Goal: Task Accomplishment & Management: Manage account settings

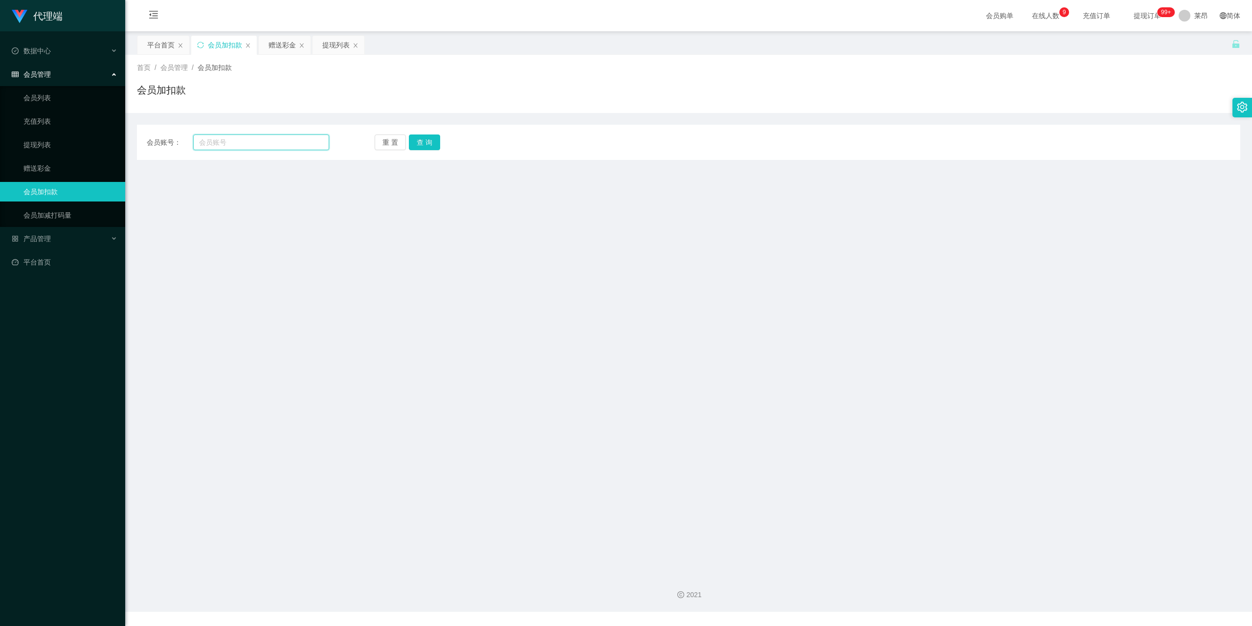
click at [300, 139] on input "text" at bounding box center [261, 143] width 136 height 16
type input "88899"
click at [429, 141] on button "查 询" at bounding box center [424, 143] width 31 height 16
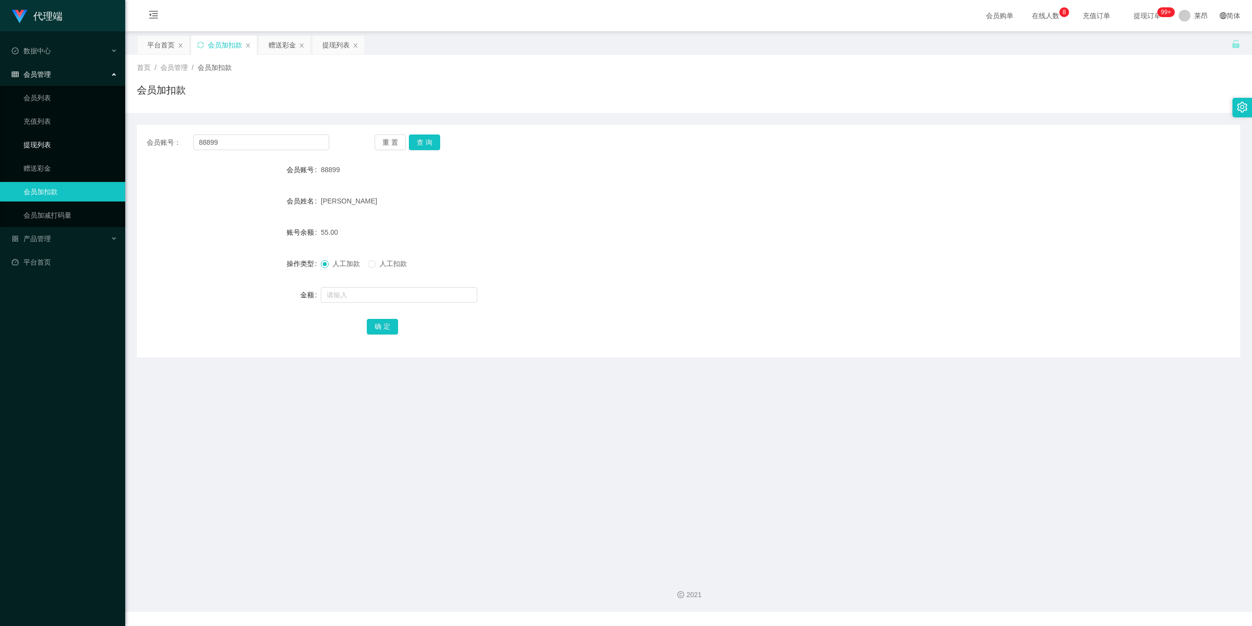
click at [49, 142] on link "提现列表" at bounding box center [70, 145] width 94 height 20
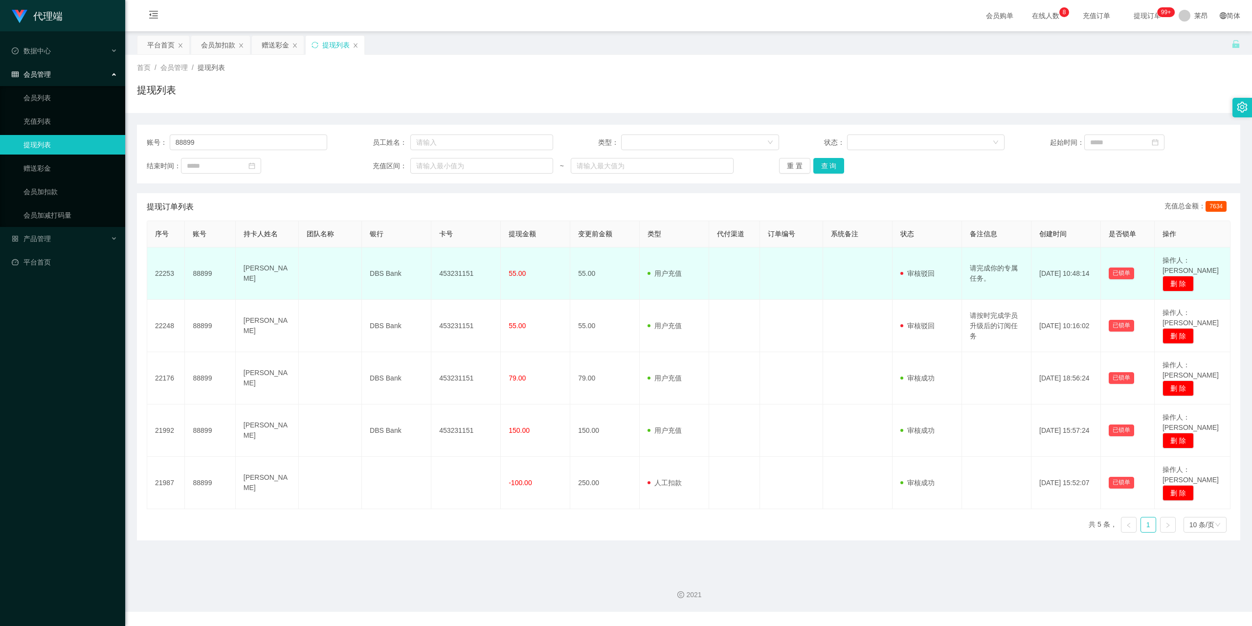
click at [1034, 273] on td "[DATE] 10:48:14" at bounding box center [1066, 273] width 69 height 52
copy td "10"
click at [947, 270] on td "审核驳回 审核成功 等待审核" at bounding box center [927, 273] width 69 height 52
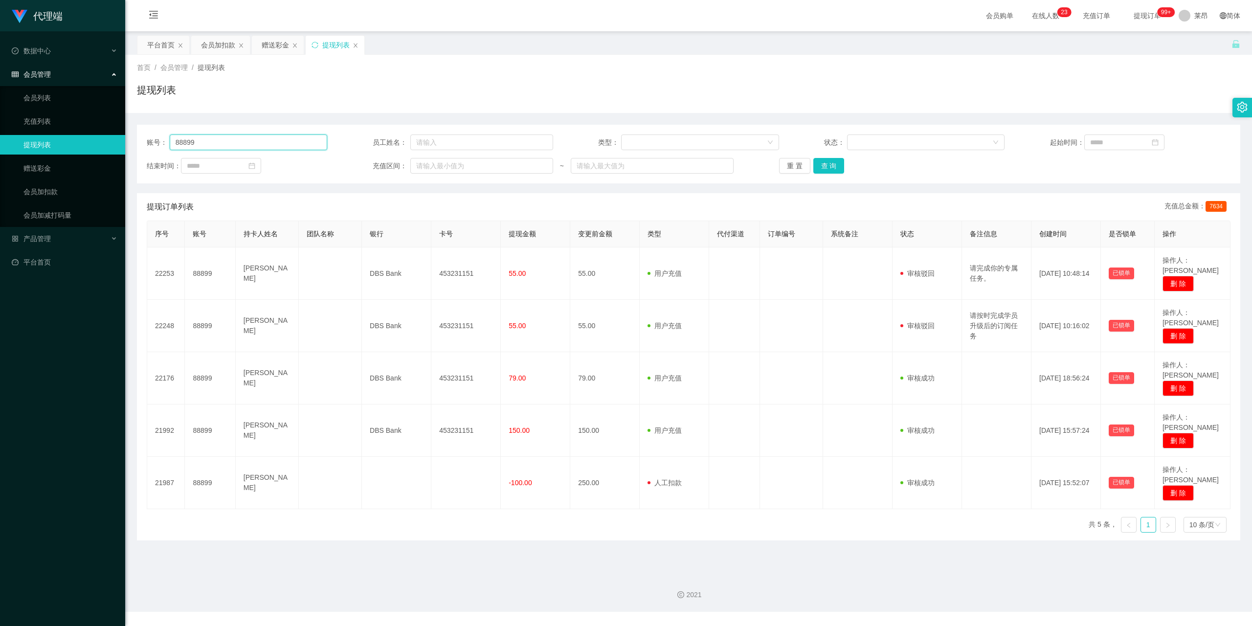
click at [222, 141] on input "88899" at bounding box center [249, 143] width 158 height 16
click at [824, 161] on button "查 询" at bounding box center [828, 166] width 31 height 16
click at [826, 166] on button "查 询" at bounding box center [828, 166] width 31 height 16
click at [75, 190] on link "会员加扣款" at bounding box center [70, 192] width 94 height 20
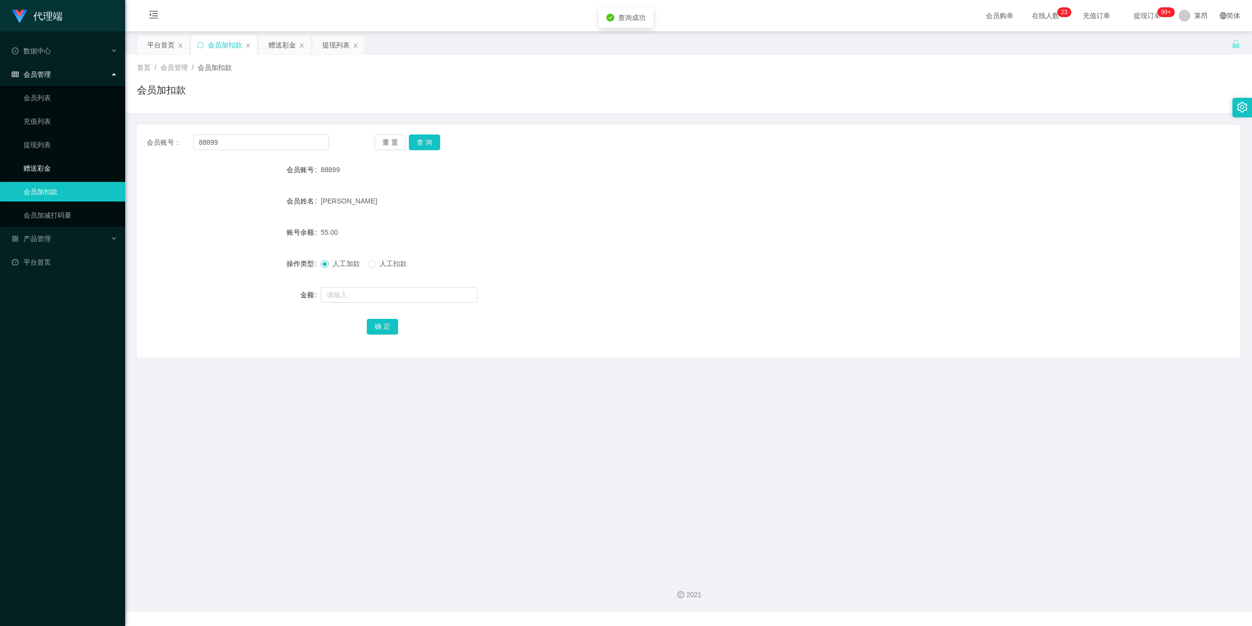
click at [58, 172] on link "赠送彩金" at bounding box center [70, 168] width 94 height 20
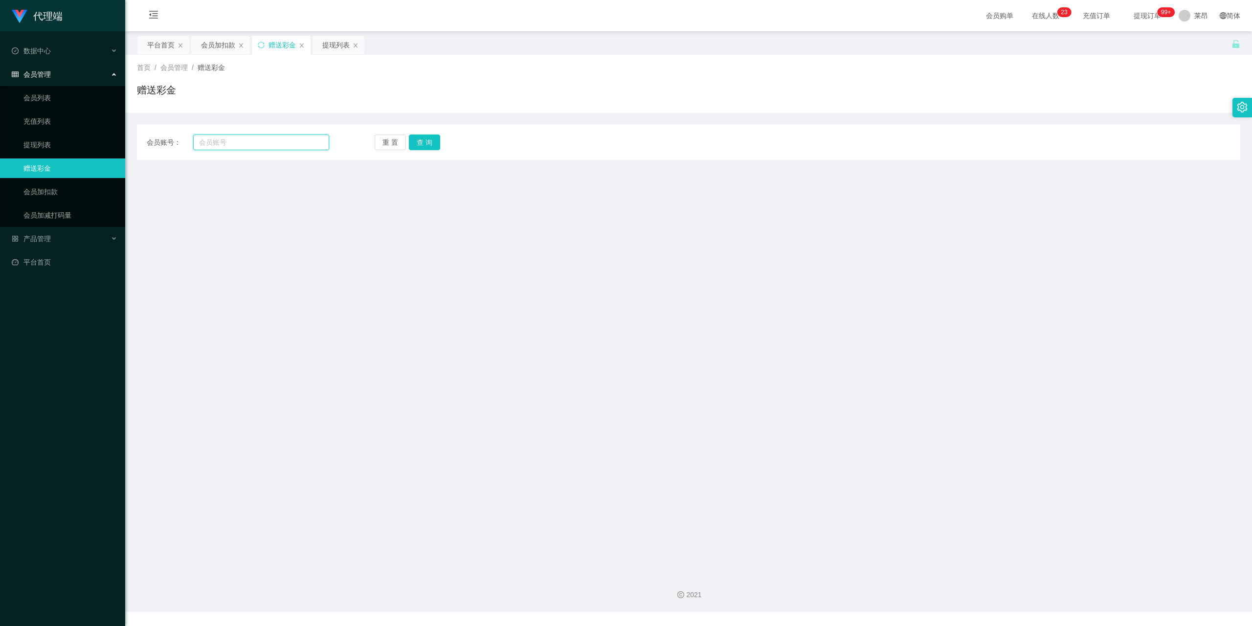
click at [253, 135] on input "text" at bounding box center [261, 143] width 136 height 16
type input "88899"
click at [427, 137] on button "查 询" at bounding box center [424, 143] width 31 height 16
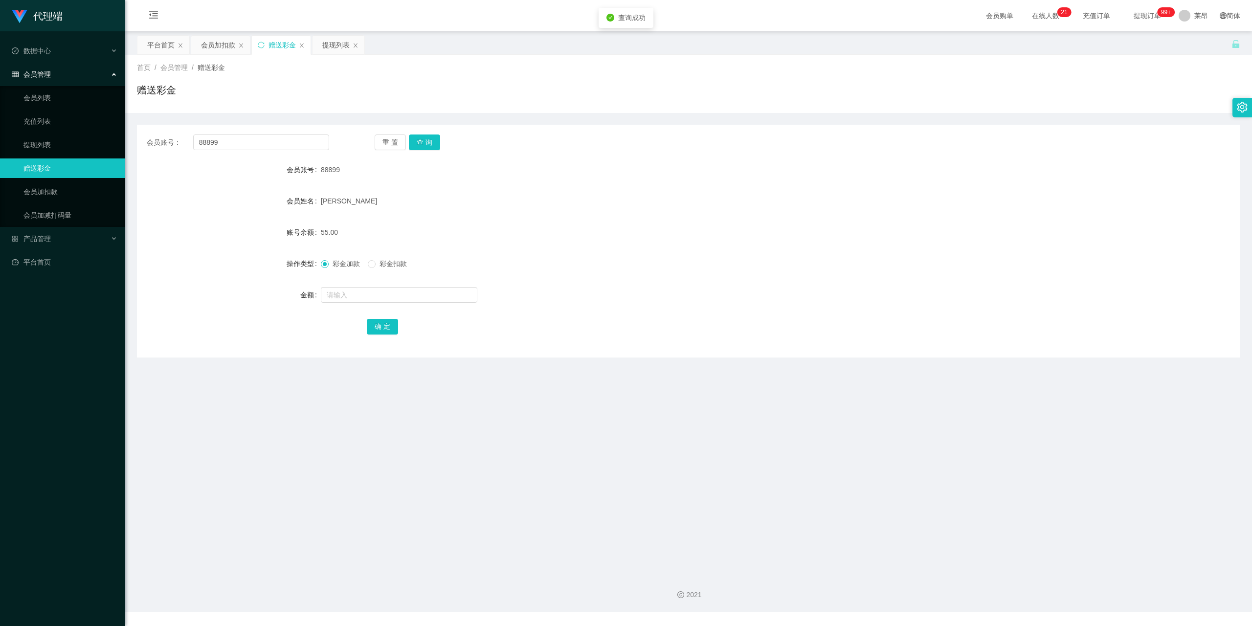
click at [380, 263] on span "彩金扣款" at bounding box center [393, 264] width 35 height 8
click at [337, 261] on span "彩金加款" at bounding box center [346, 264] width 35 height 8
click at [345, 290] on input "text" at bounding box center [399, 295] width 157 height 16
type input "300"
click at [386, 328] on button "确 定" at bounding box center [382, 327] width 31 height 16
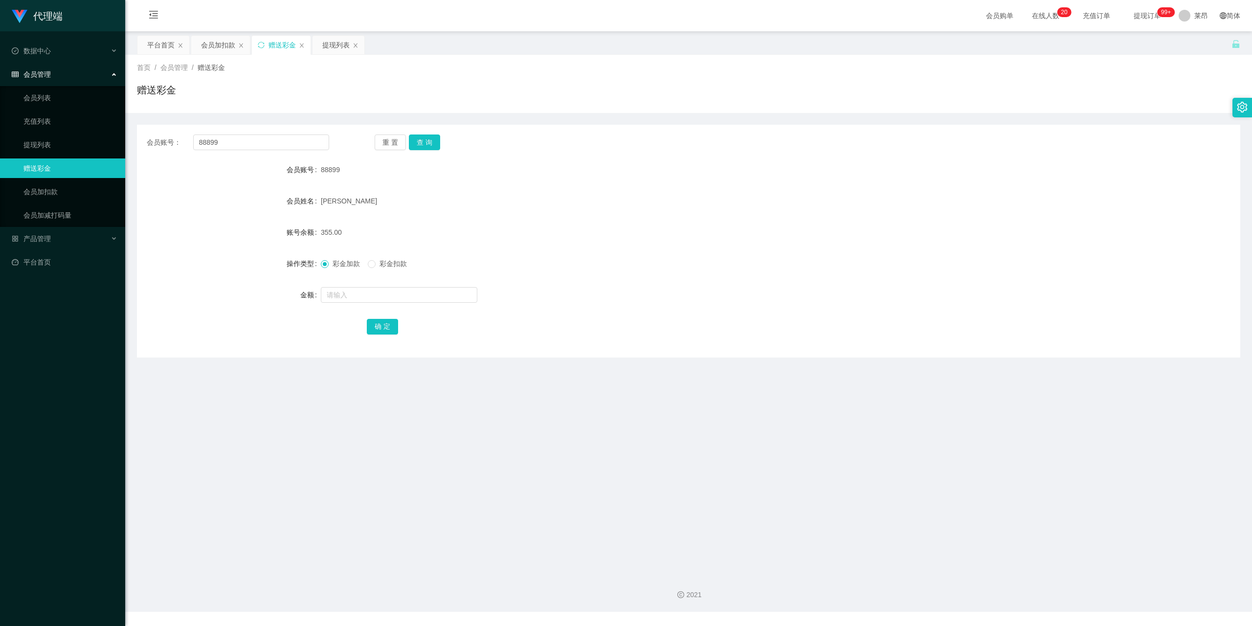
click at [45, 70] on span "会员管理" at bounding box center [31, 74] width 39 height 8
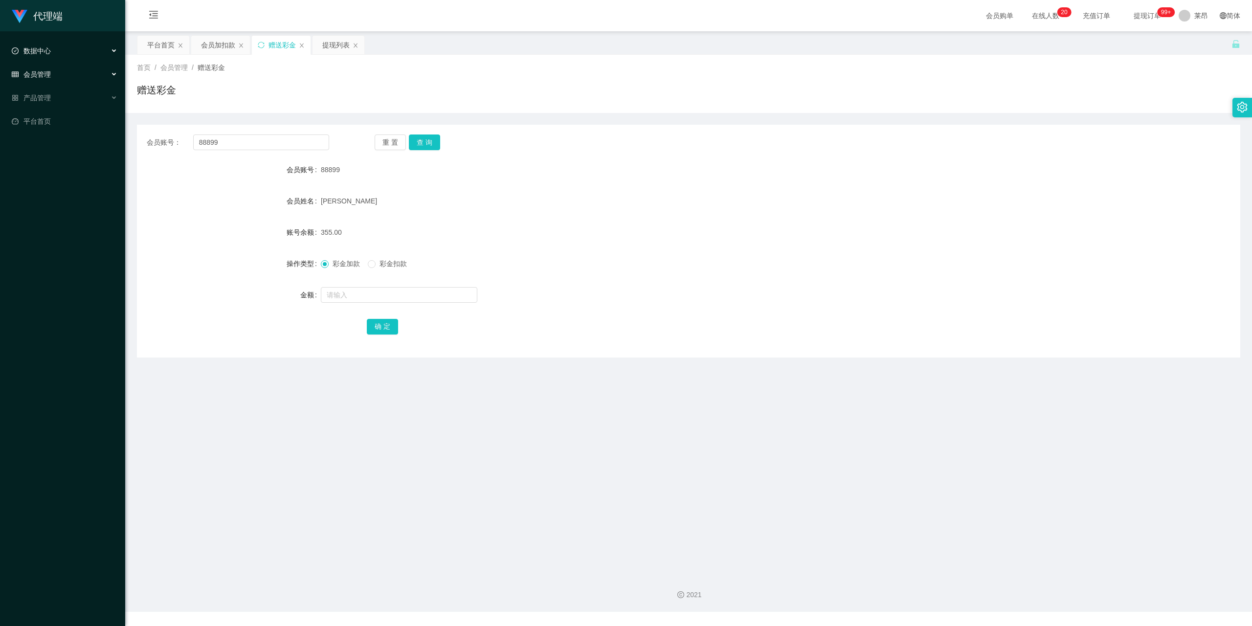
click at [56, 48] on div "数据中心" at bounding box center [62, 51] width 125 height 20
click at [65, 94] on div "产品管理" at bounding box center [62, 98] width 125 height 20
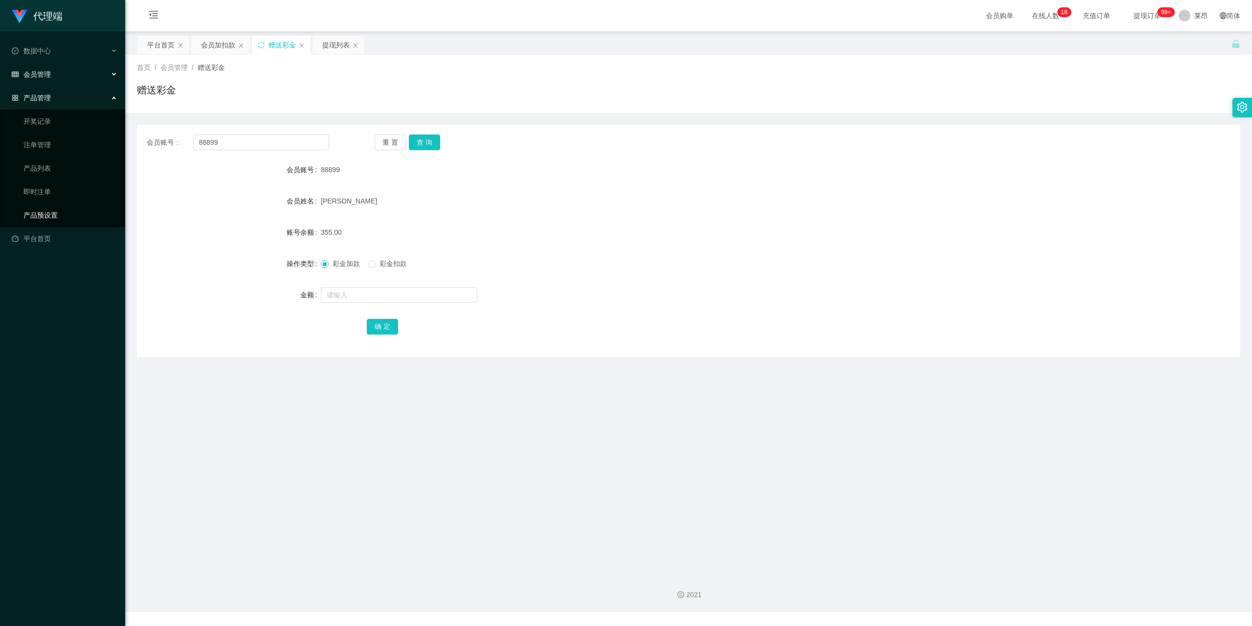
click at [54, 205] on link "产品预设置" at bounding box center [70, 215] width 94 height 20
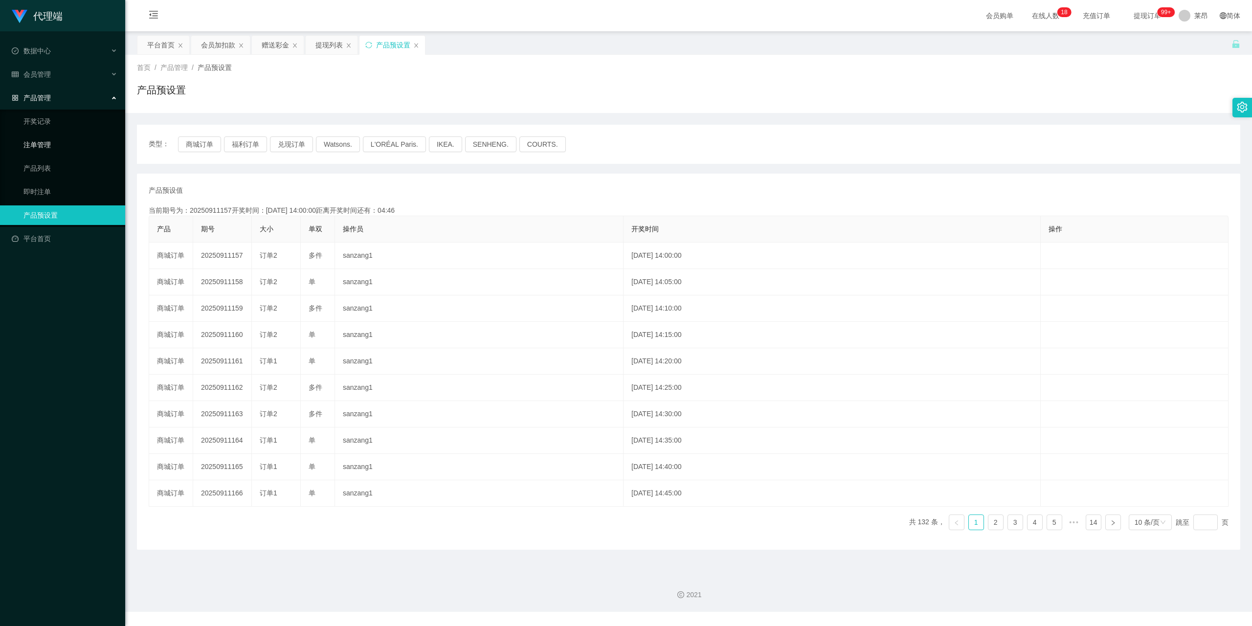
click at [59, 149] on link "注单管理" at bounding box center [70, 145] width 94 height 20
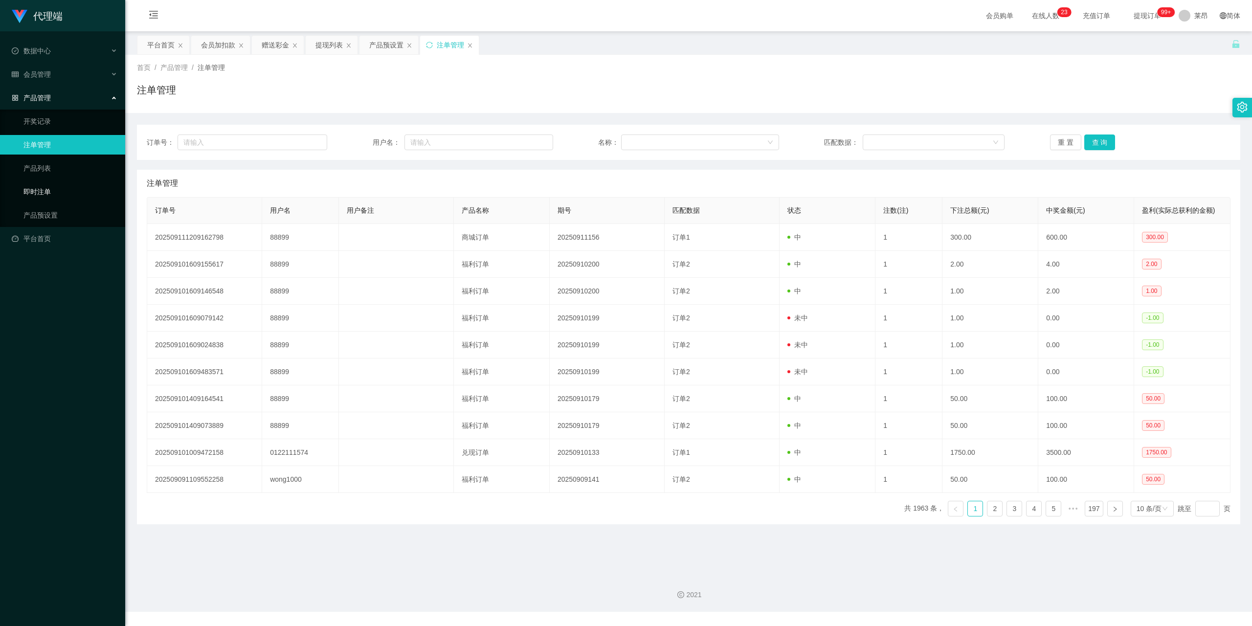
click at [55, 186] on link "即时注单" at bounding box center [70, 192] width 94 height 20
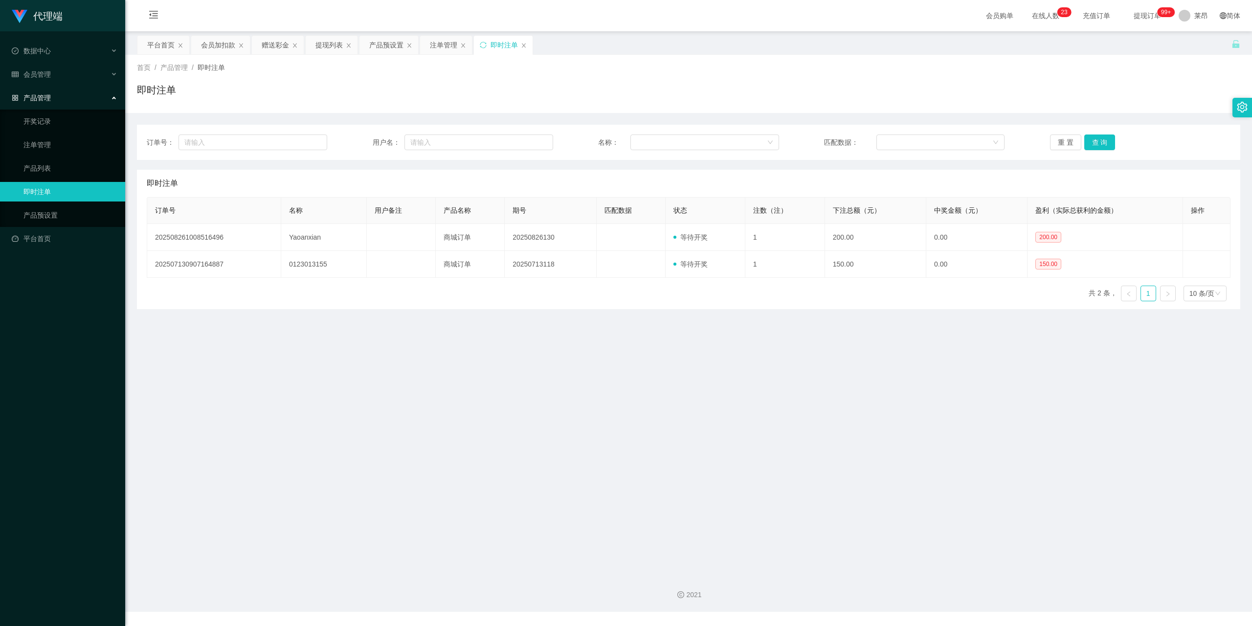
click at [51, 102] on div "产品管理" at bounding box center [62, 98] width 125 height 20
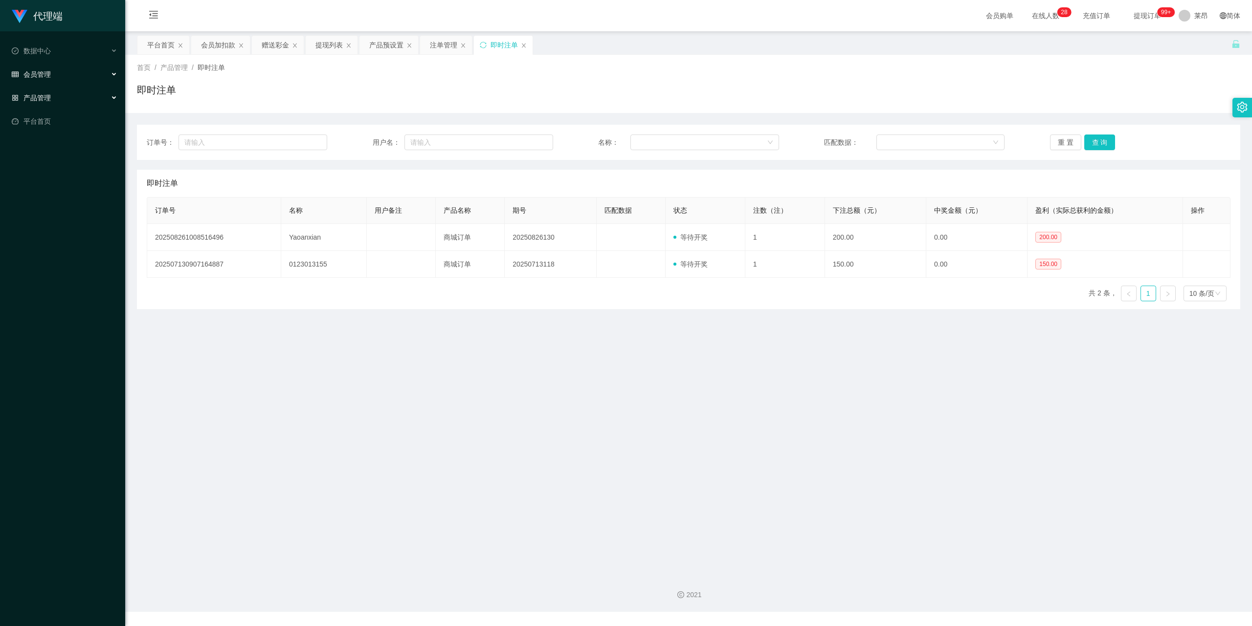
click at [47, 75] on span "会员管理" at bounding box center [31, 74] width 39 height 8
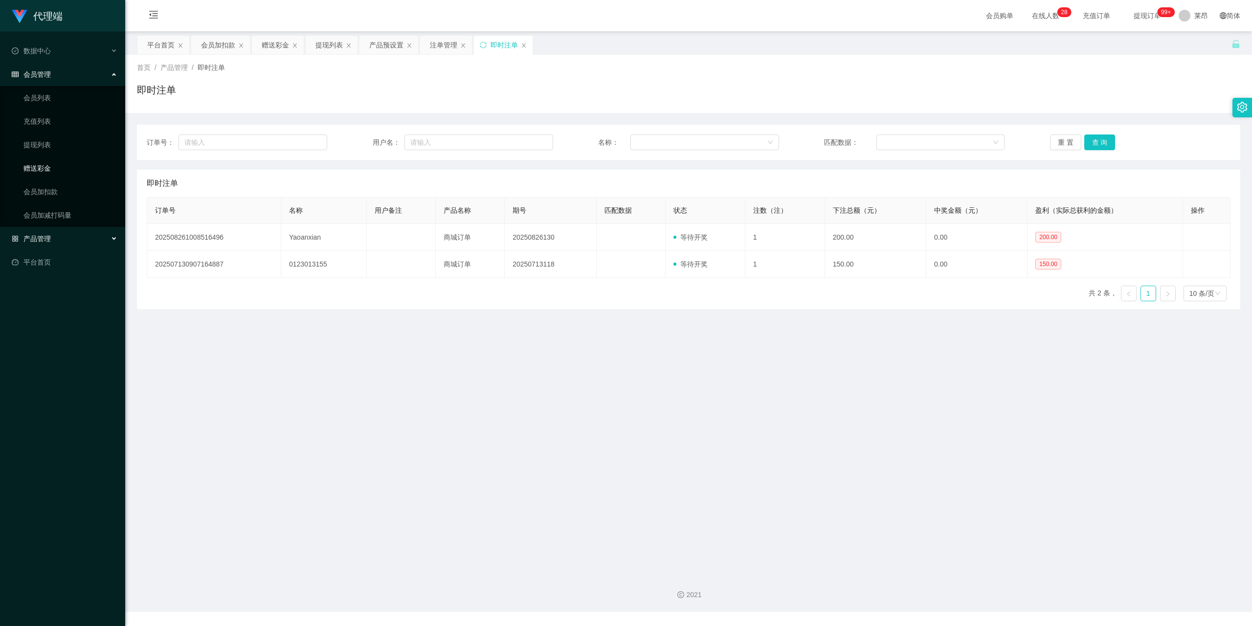
click at [63, 169] on link "赠送彩金" at bounding box center [70, 168] width 94 height 20
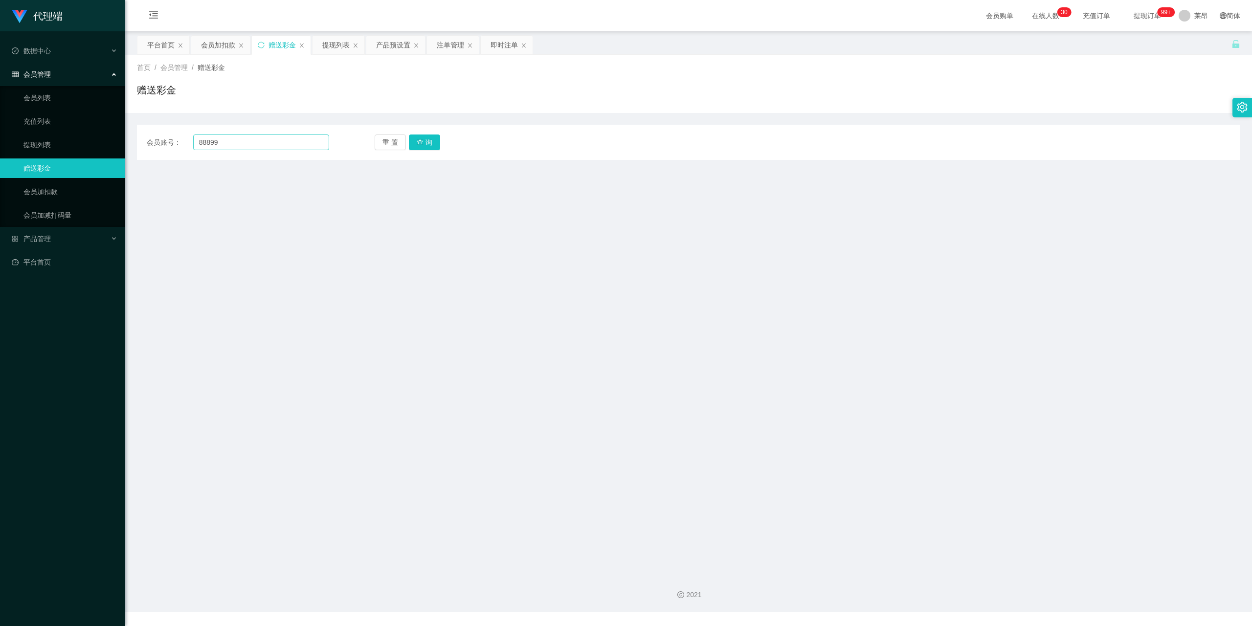
type input "88899"
click at [438, 144] on button "查 询" at bounding box center [424, 143] width 31 height 16
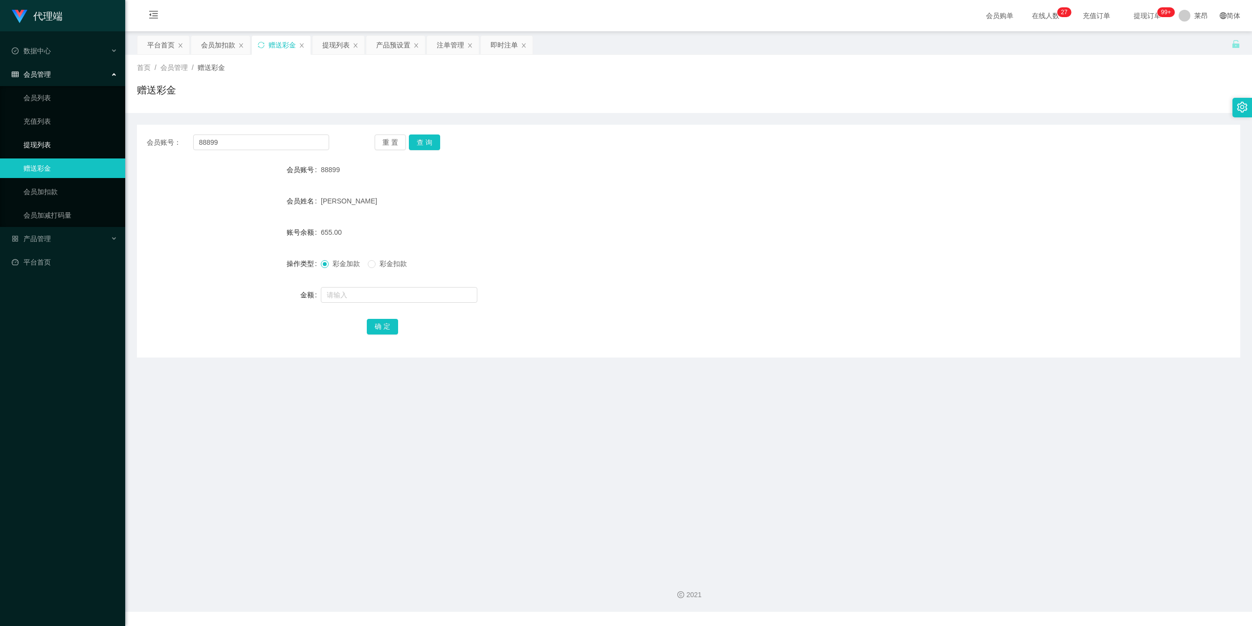
click at [59, 147] on link "提现列表" at bounding box center [70, 145] width 94 height 20
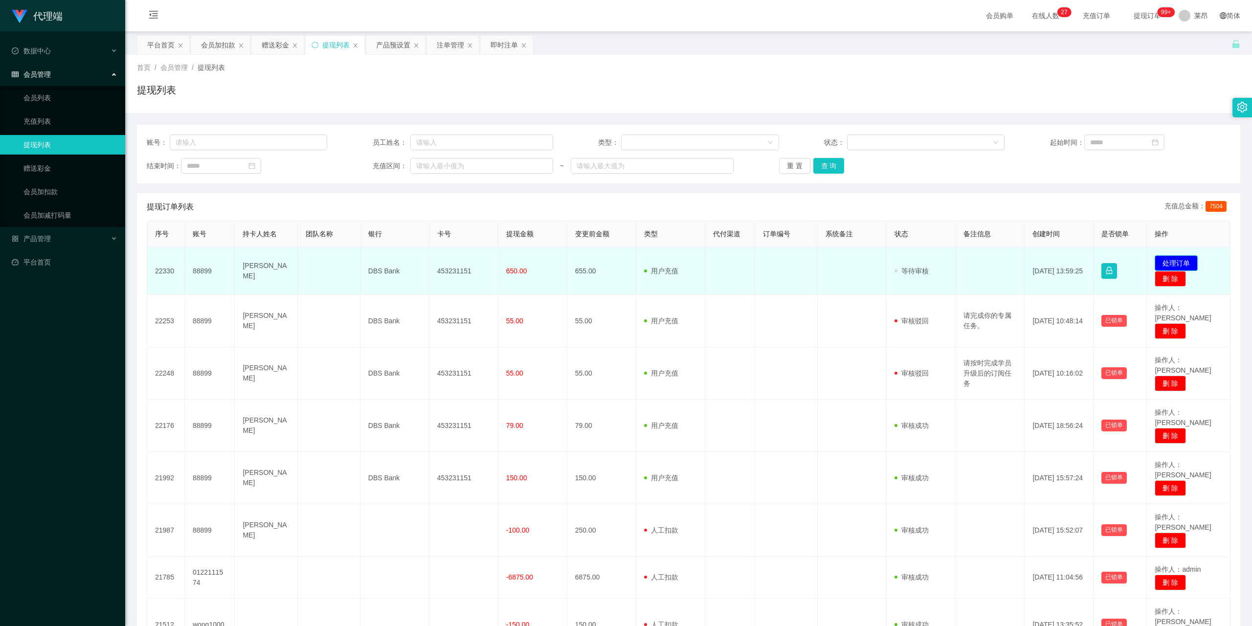
click at [1177, 260] on button "处理订单" at bounding box center [1176, 263] width 43 height 16
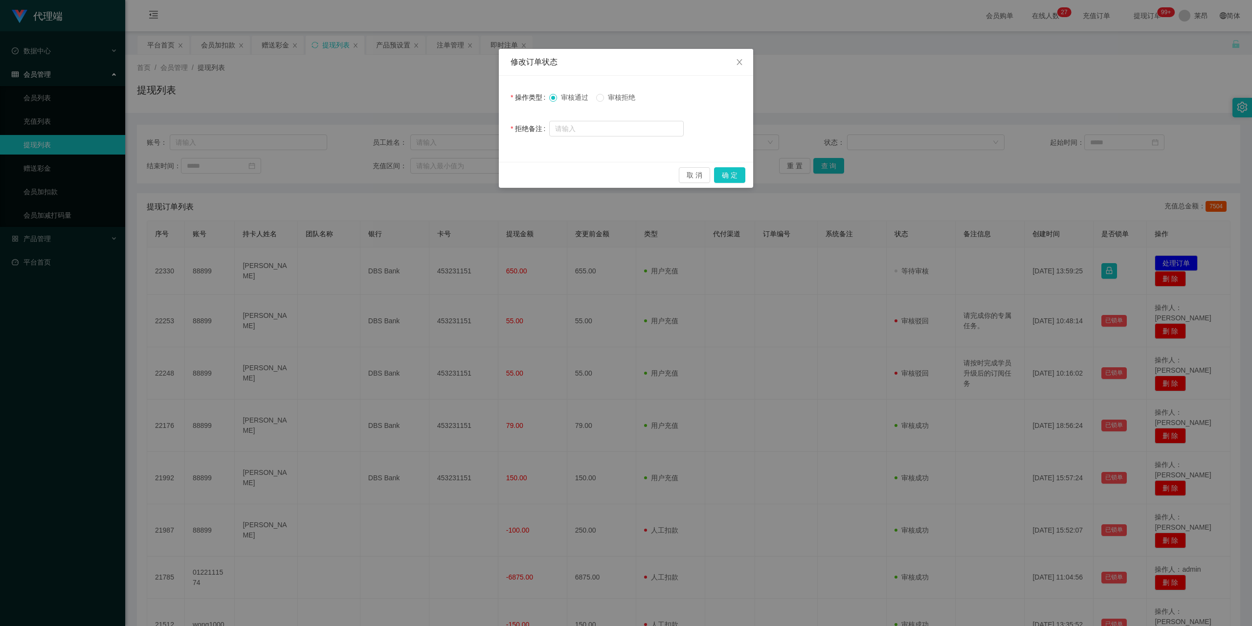
click at [607, 100] on span "审核拒绝" at bounding box center [621, 97] width 35 height 8
click at [609, 133] on input "text" at bounding box center [616, 129] width 135 height 16
type input "查询到你有任务单正在进行中，请任务完成后再进行提款"
click at [728, 173] on button "确 定" at bounding box center [729, 175] width 31 height 16
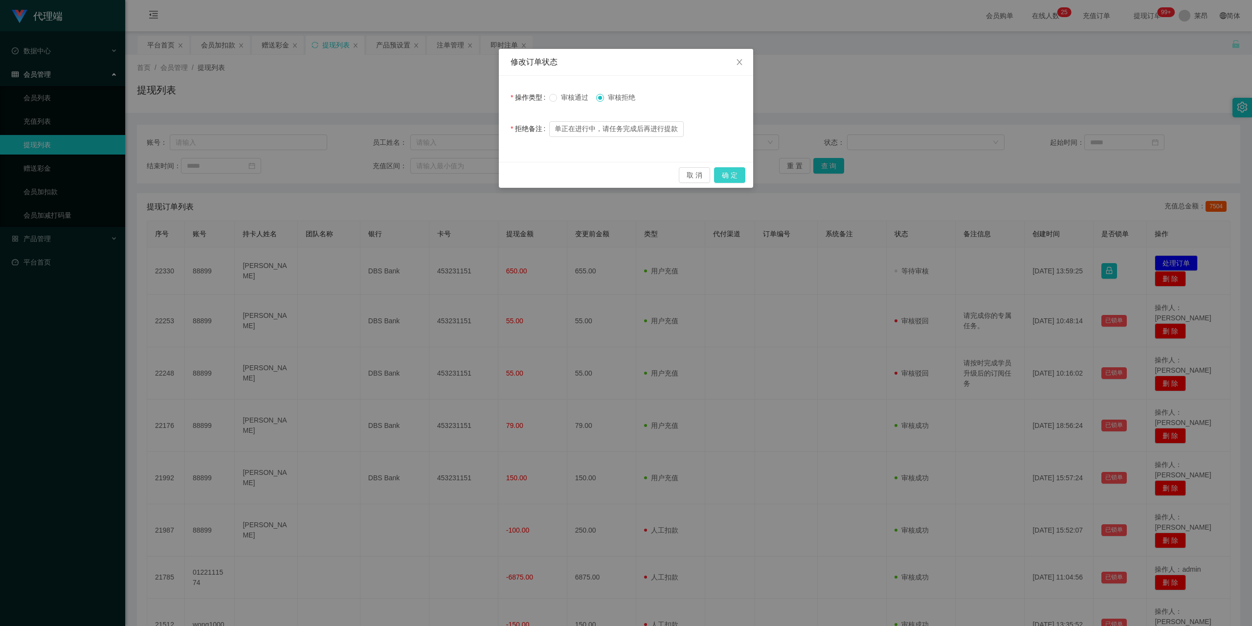
scroll to position [0, 0]
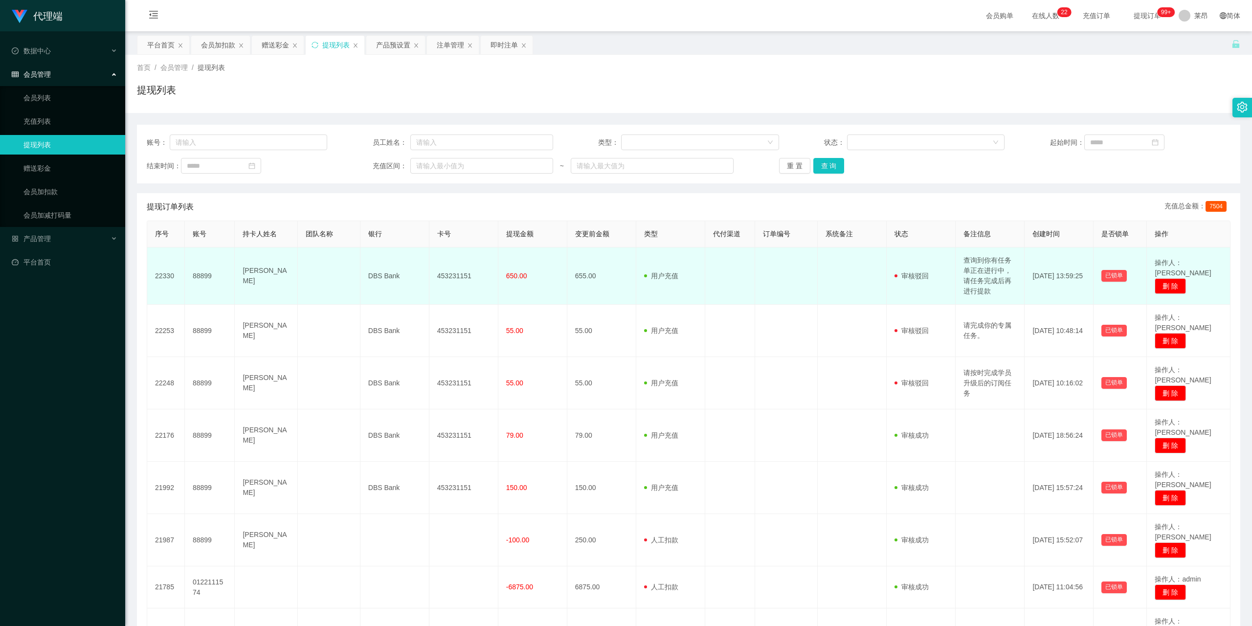
click at [996, 284] on td "查询到你有任务单正在进行中，请任务完成后再进行提款" at bounding box center [990, 275] width 69 height 57
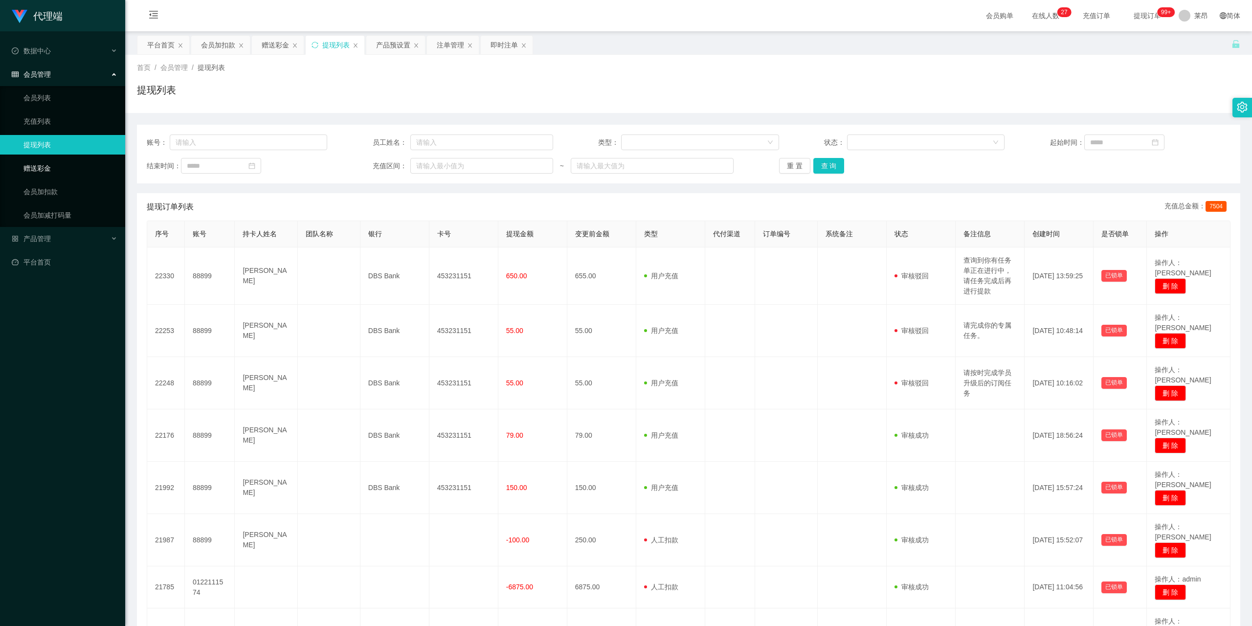
click at [80, 165] on link "赠送彩金" at bounding box center [70, 168] width 94 height 20
